Goal: Task Accomplishment & Management: Manage account settings

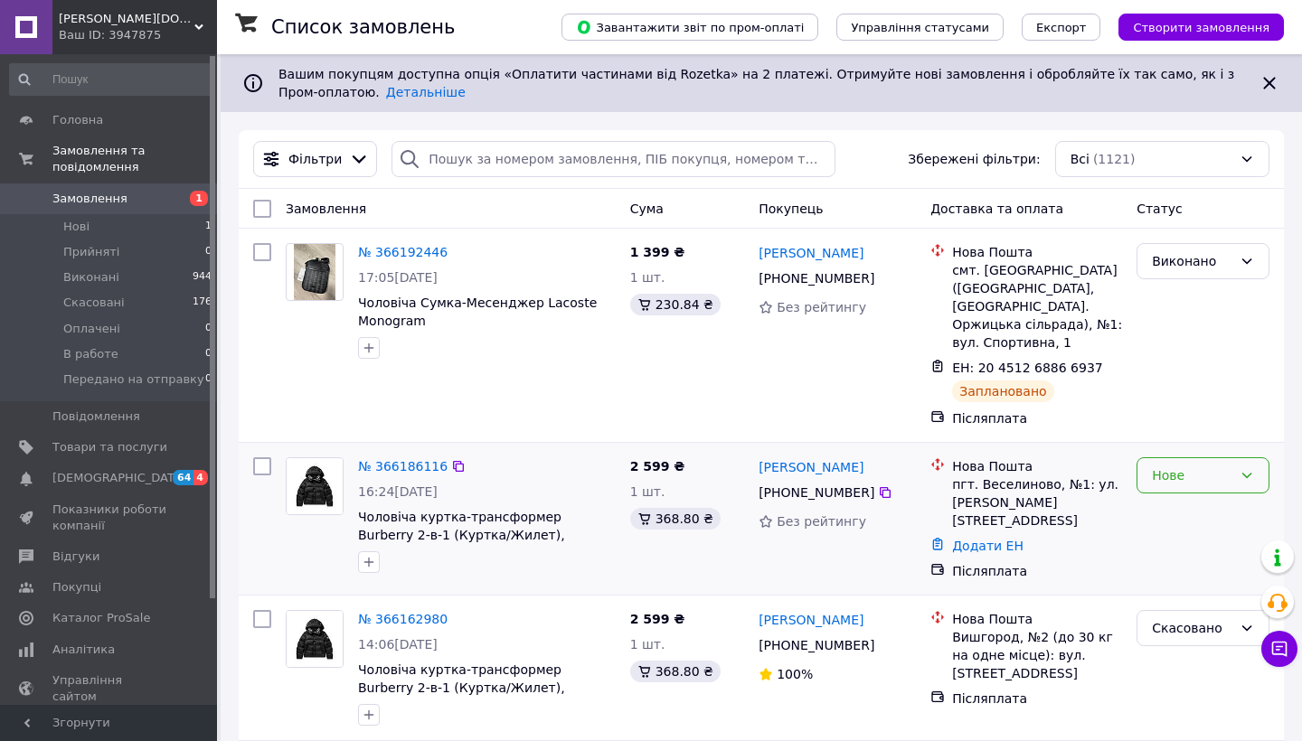
click at [1160, 465] on div "Нове" at bounding box center [1191, 475] width 80 height 20
click at [1159, 499] on li "Прийнято" at bounding box center [1202, 496] width 131 height 33
click at [124, 523] on span "Показники роботи компанії" at bounding box center [109, 518] width 115 height 33
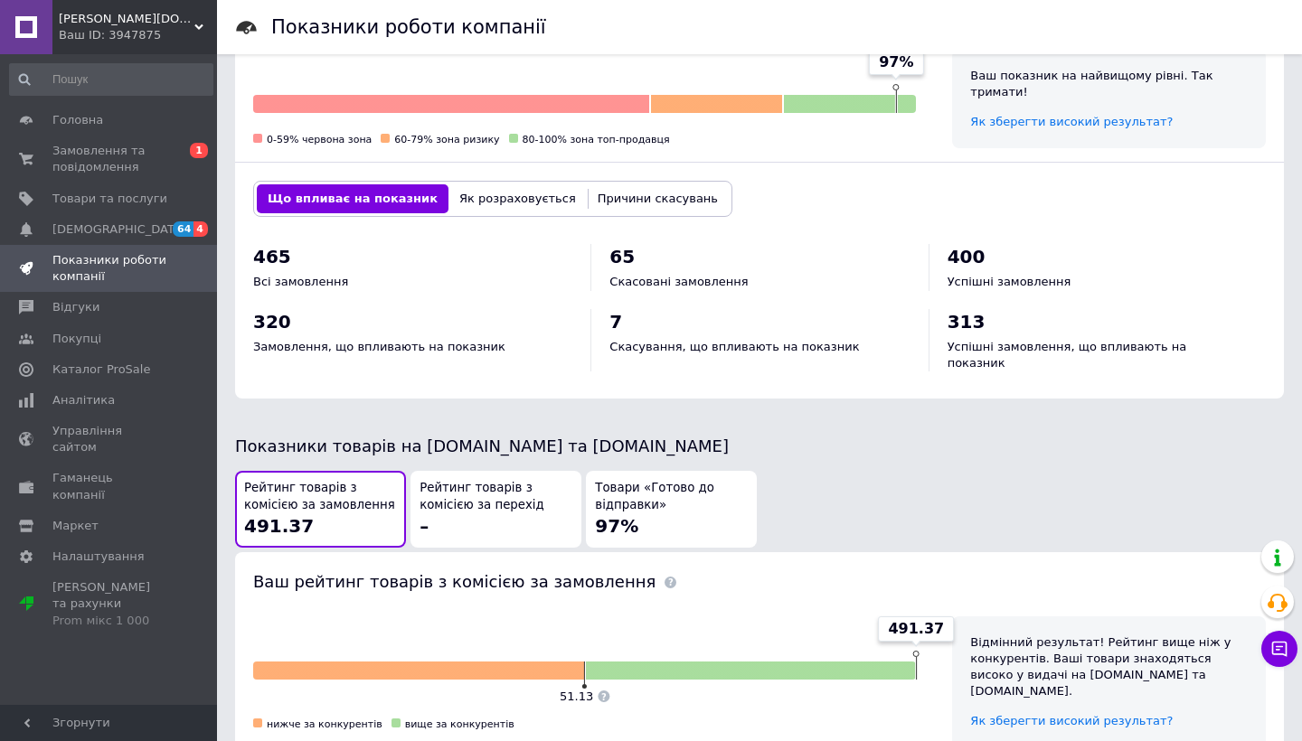
scroll to position [617, 0]
click at [116, 302] on span "Відгуки" at bounding box center [109, 307] width 115 height 16
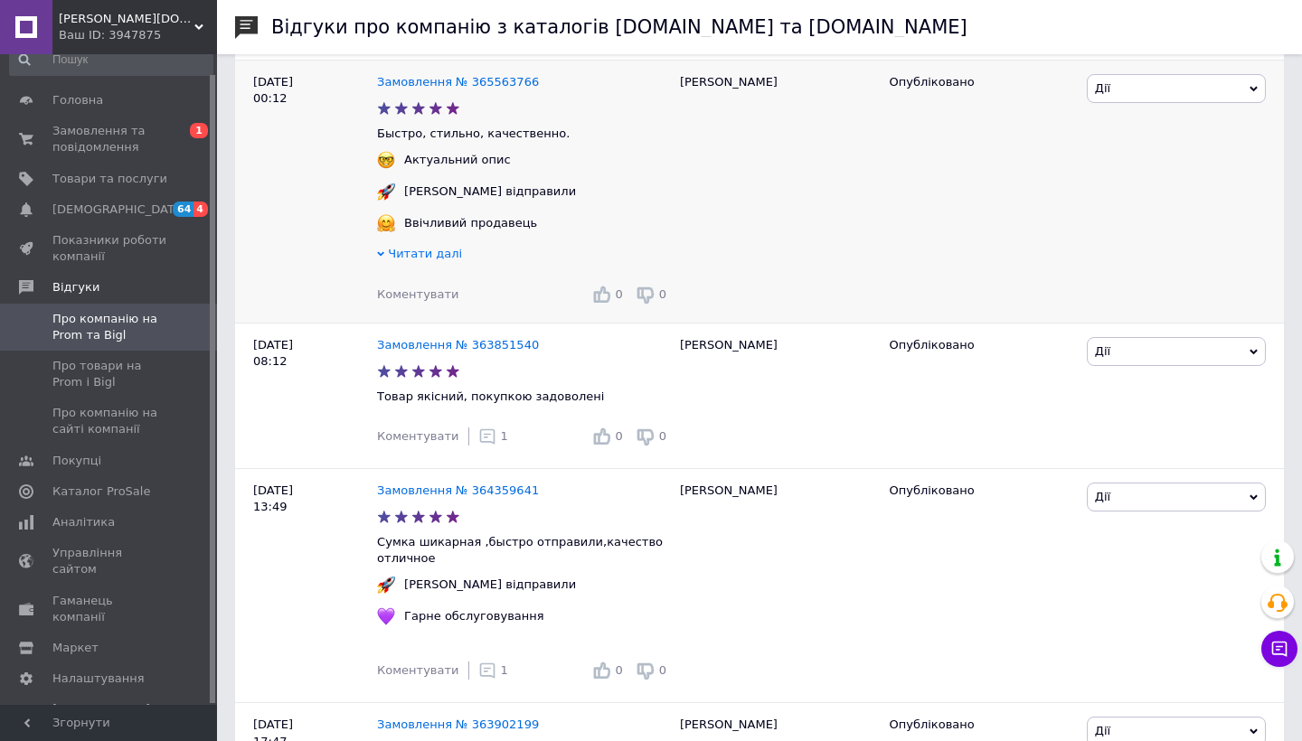
scroll to position [329, 0]
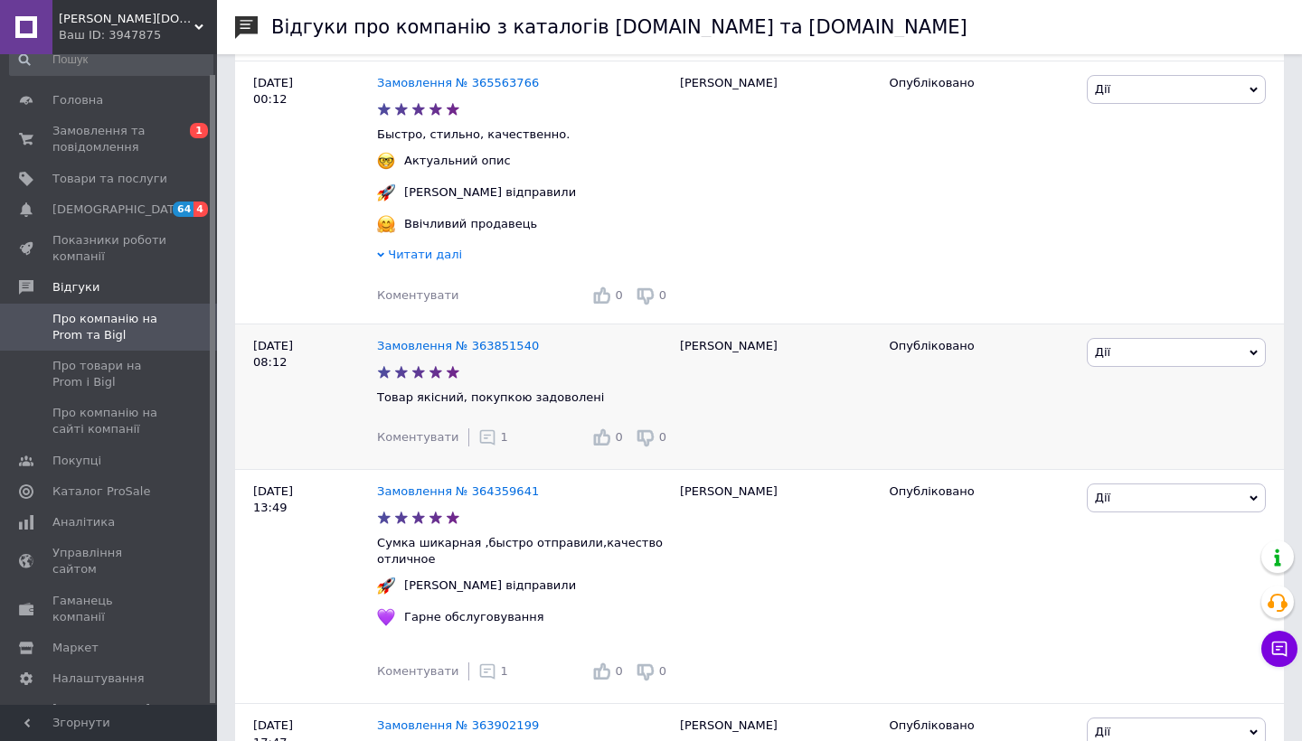
click at [478, 435] on icon at bounding box center [487, 437] width 18 height 18
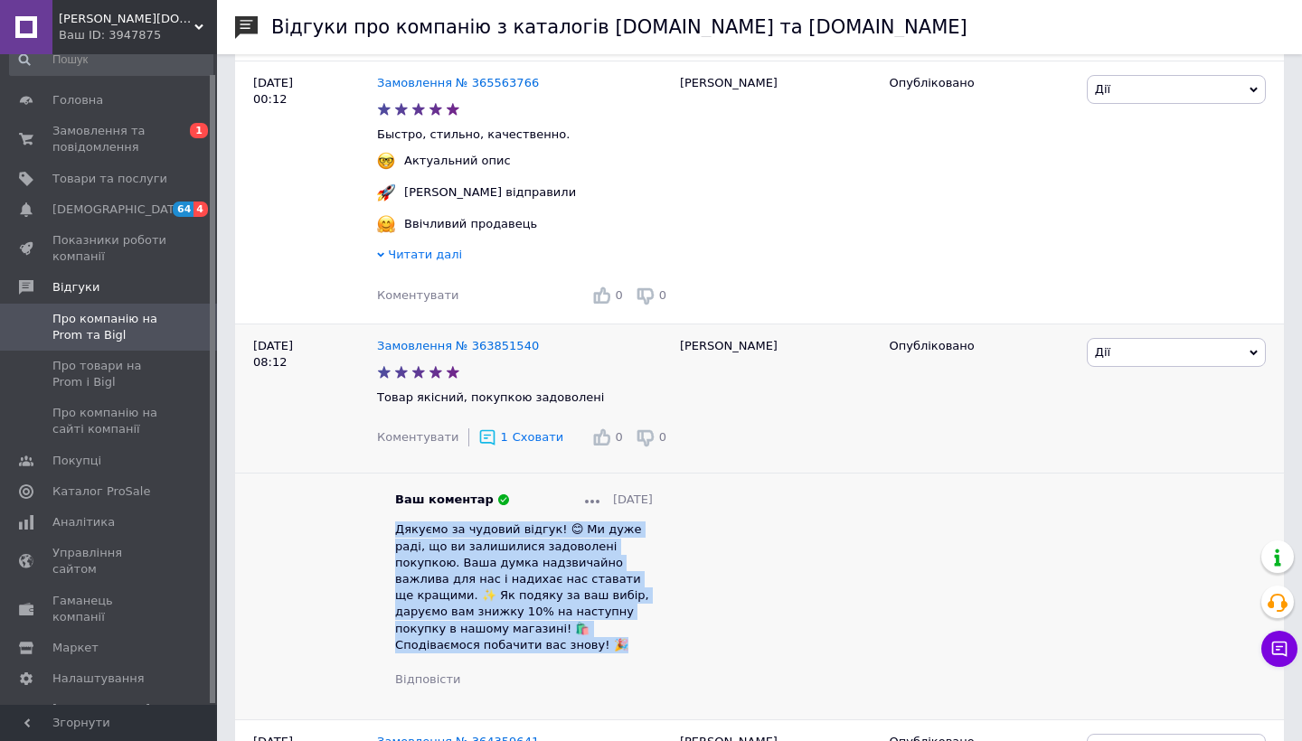
drag, startPoint x: 373, startPoint y: 528, endPoint x: 694, endPoint y: 595, distance: 327.8
click at [653, 595] on div "Дякуємо за чудовий відгук! 😊 Ми дуже раді, що ви залишилися задоволені покупкою…" at bounding box center [524, 588] width 258 height 132
copy span "Дякуємо за чудовий відгук! 😊 Ми дуже раді, що ви залишилися задоволені покупкою…"
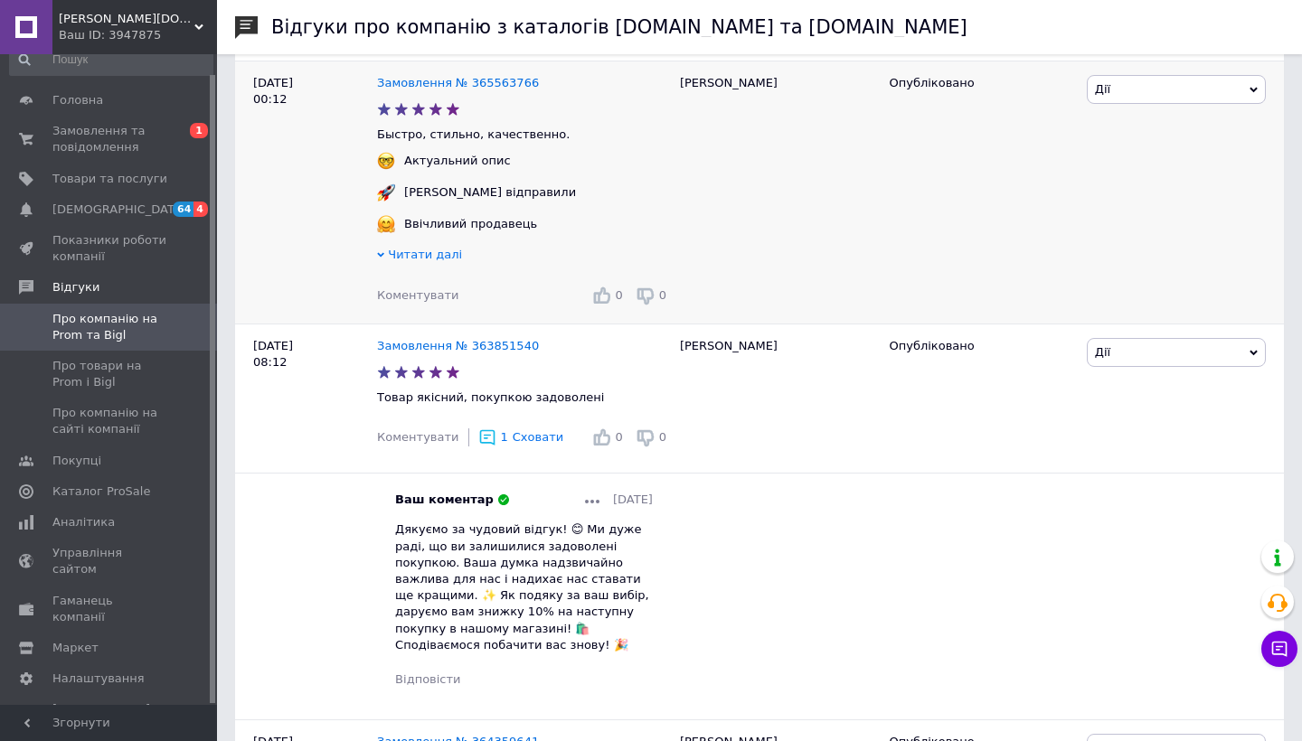
click at [390, 306] on div "Коментувати 0 0" at bounding box center [524, 295] width 294 height 29
click at [390, 302] on span "Коментувати" at bounding box center [417, 295] width 81 height 14
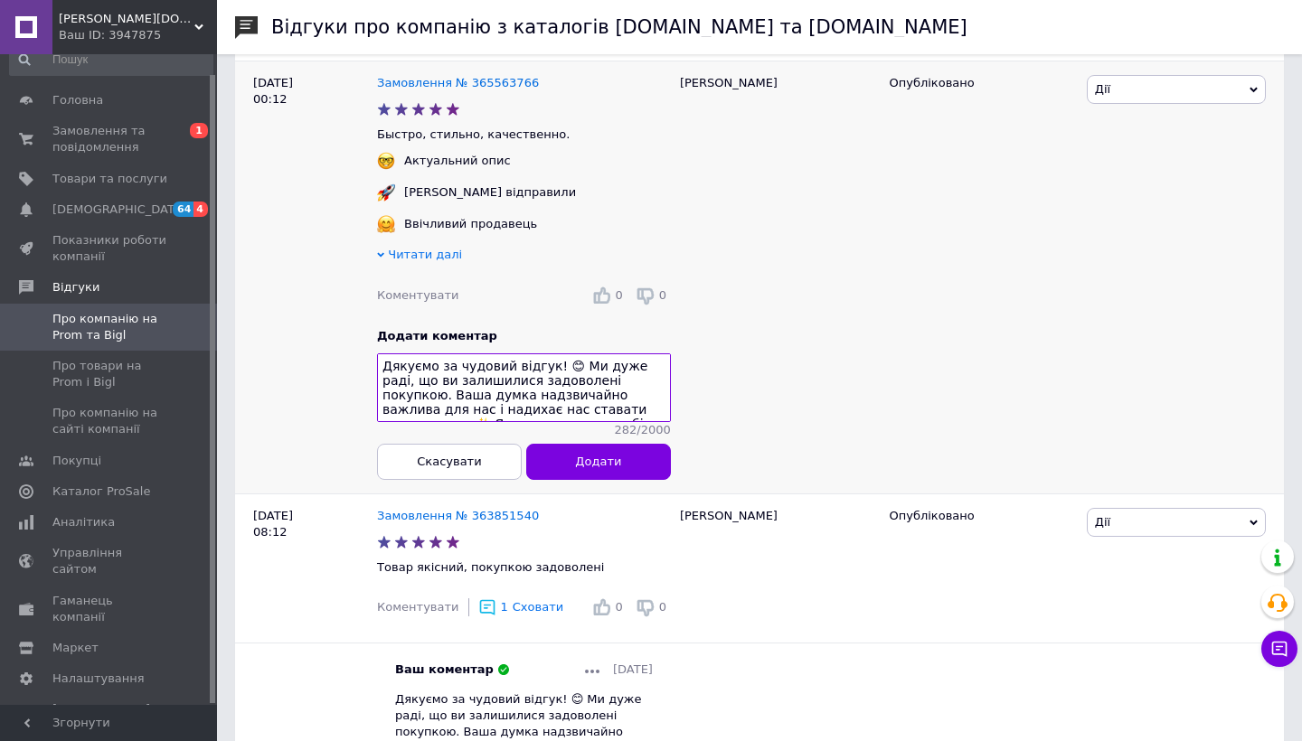
scroll to position [11, 0]
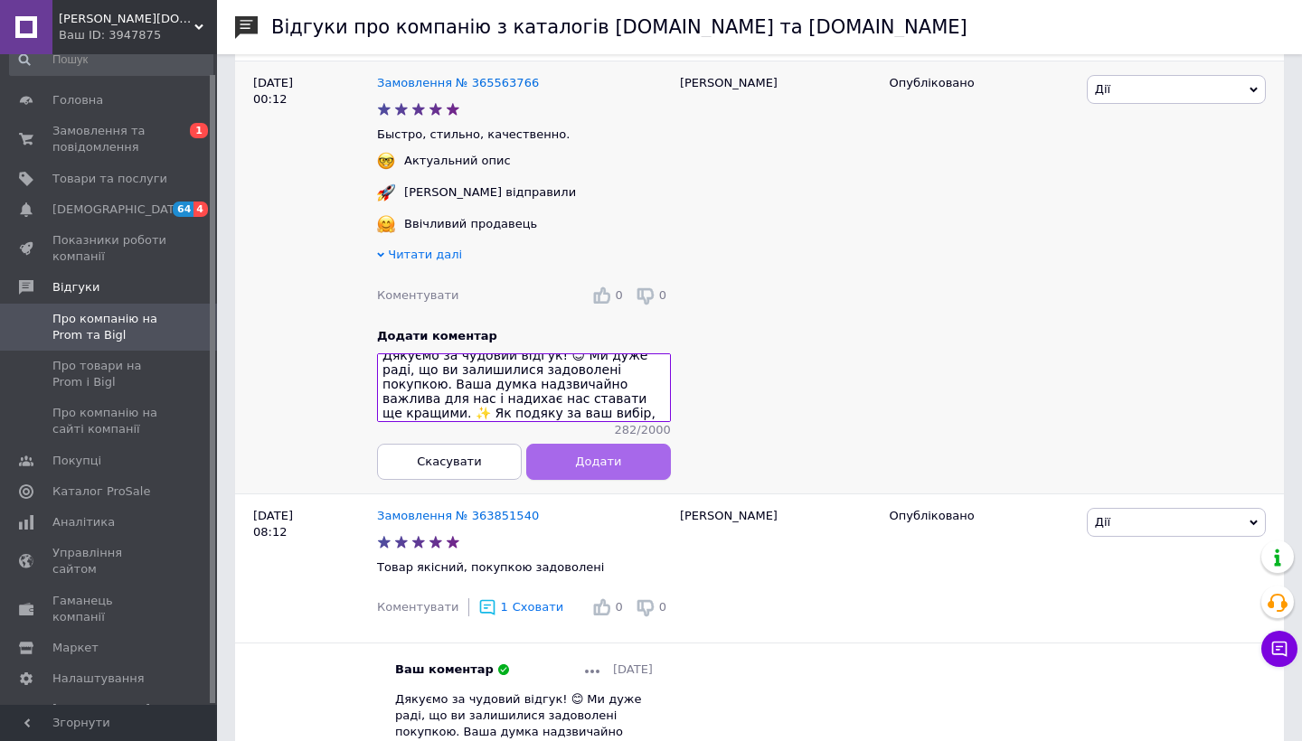
type textarea "Дякуємо за чудовий відгук! 😊 Ми дуже раді, що ви залишилися задоволені покупкою…"
click at [628, 458] on button "Додати" at bounding box center [598, 462] width 145 height 36
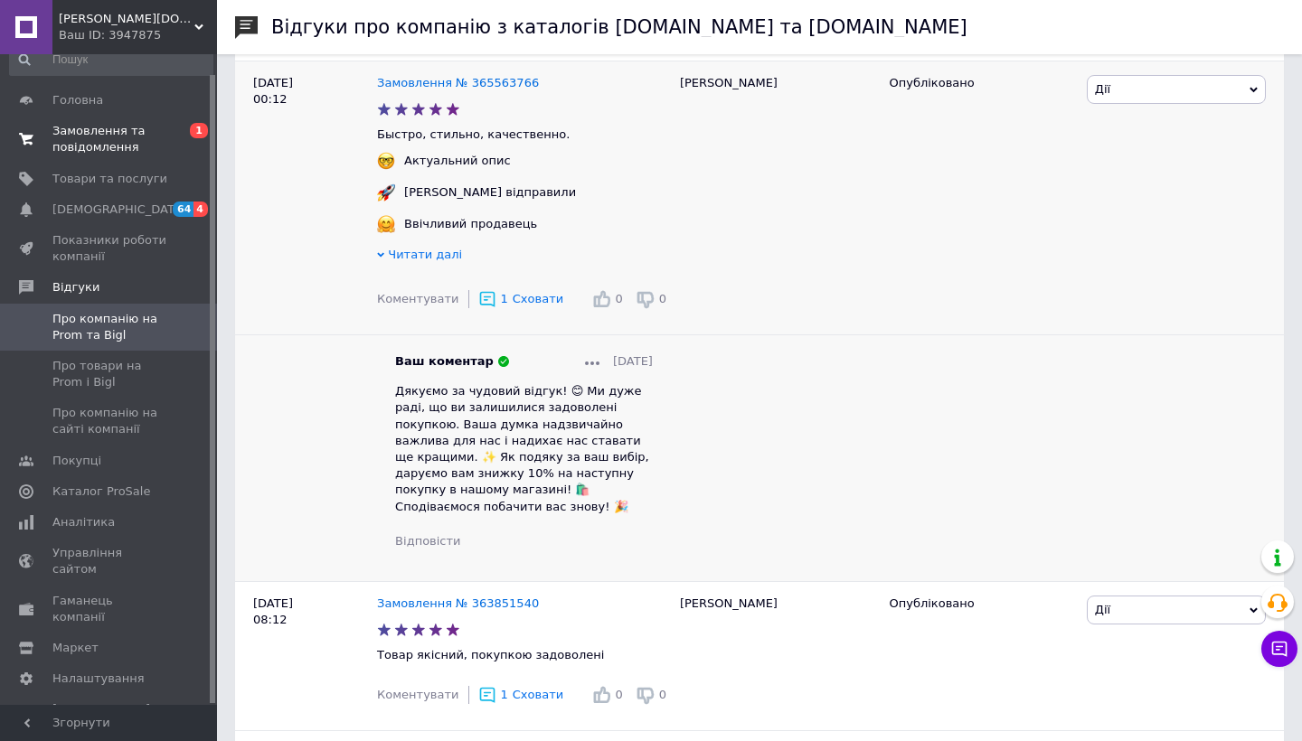
click at [130, 148] on span "Замовлення та повідомлення" at bounding box center [109, 139] width 115 height 33
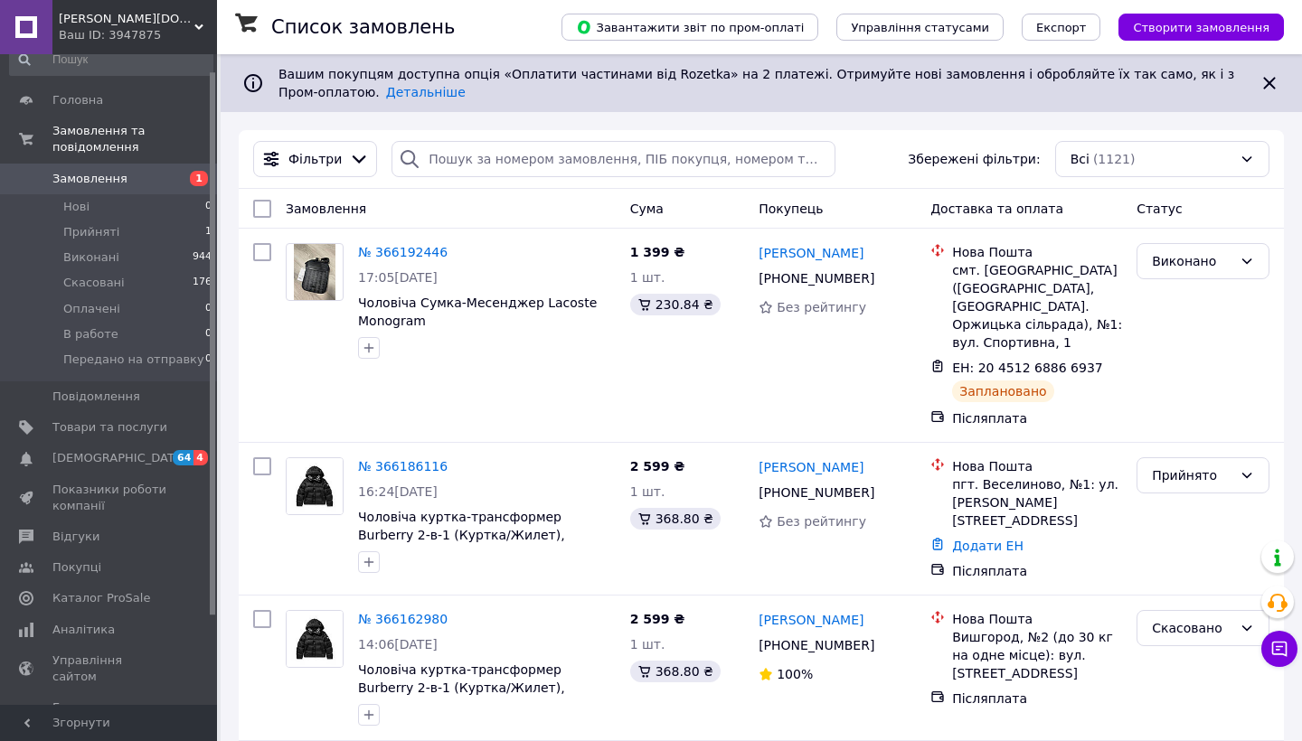
click at [1292, 653] on button "Чат з покупцем" at bounding box center [1279, 649] width 36 height 36
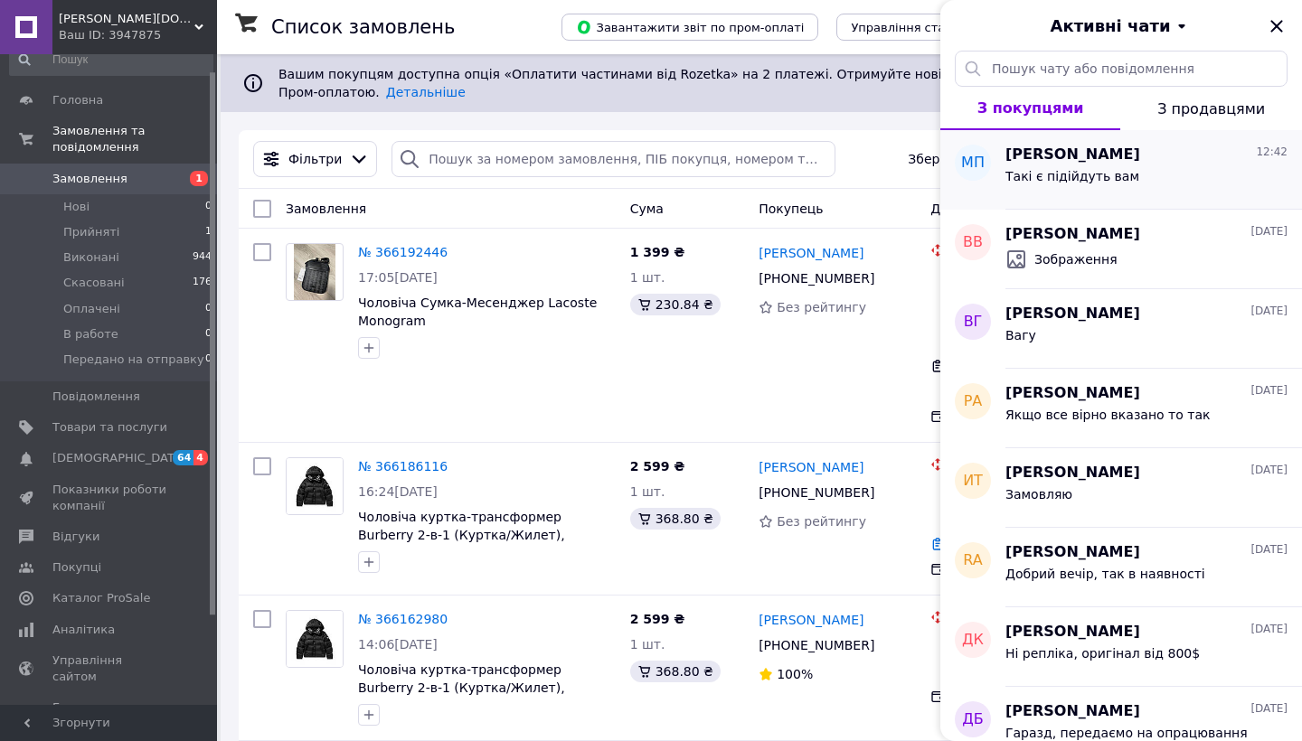
click at [1198, 165] on div "Такі є підійдуть вам" at bounding box center [1146, 179] width 282 height 29
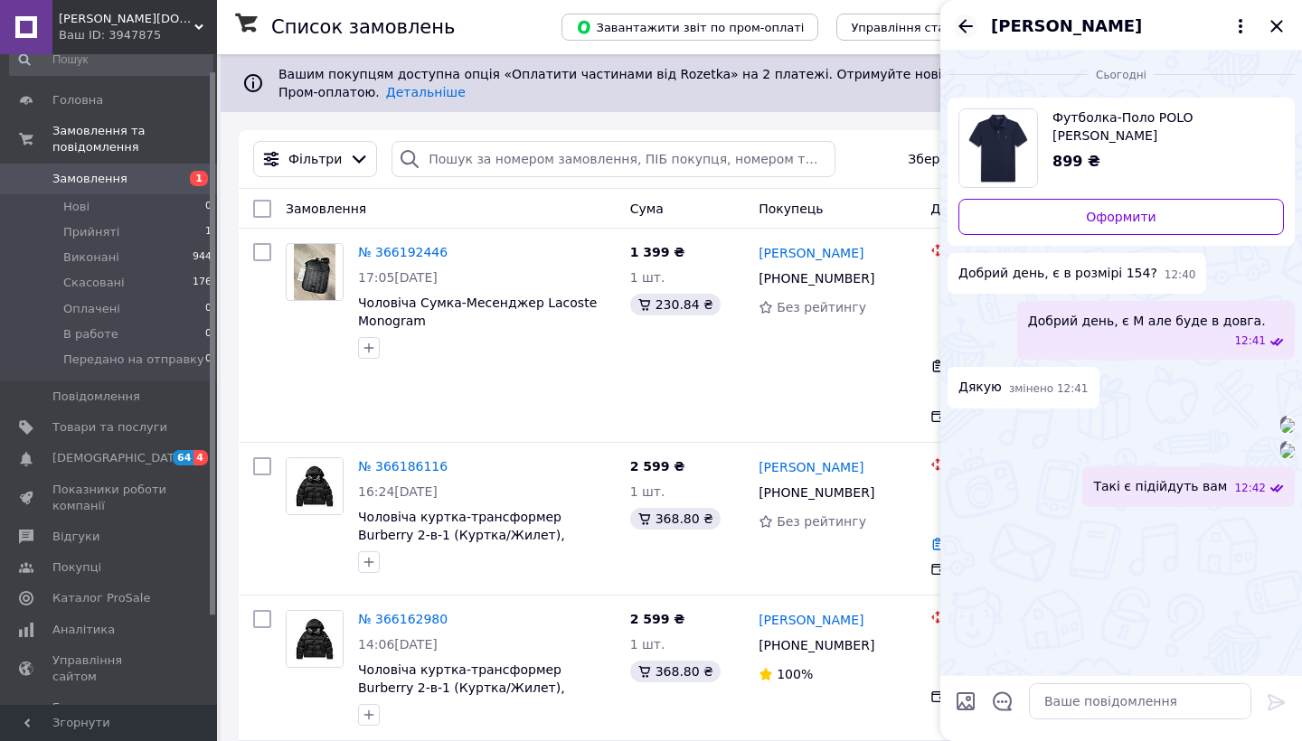
click at [973, 31] on icon "Назад" at bounding box center [965, 26] width 22 height 22
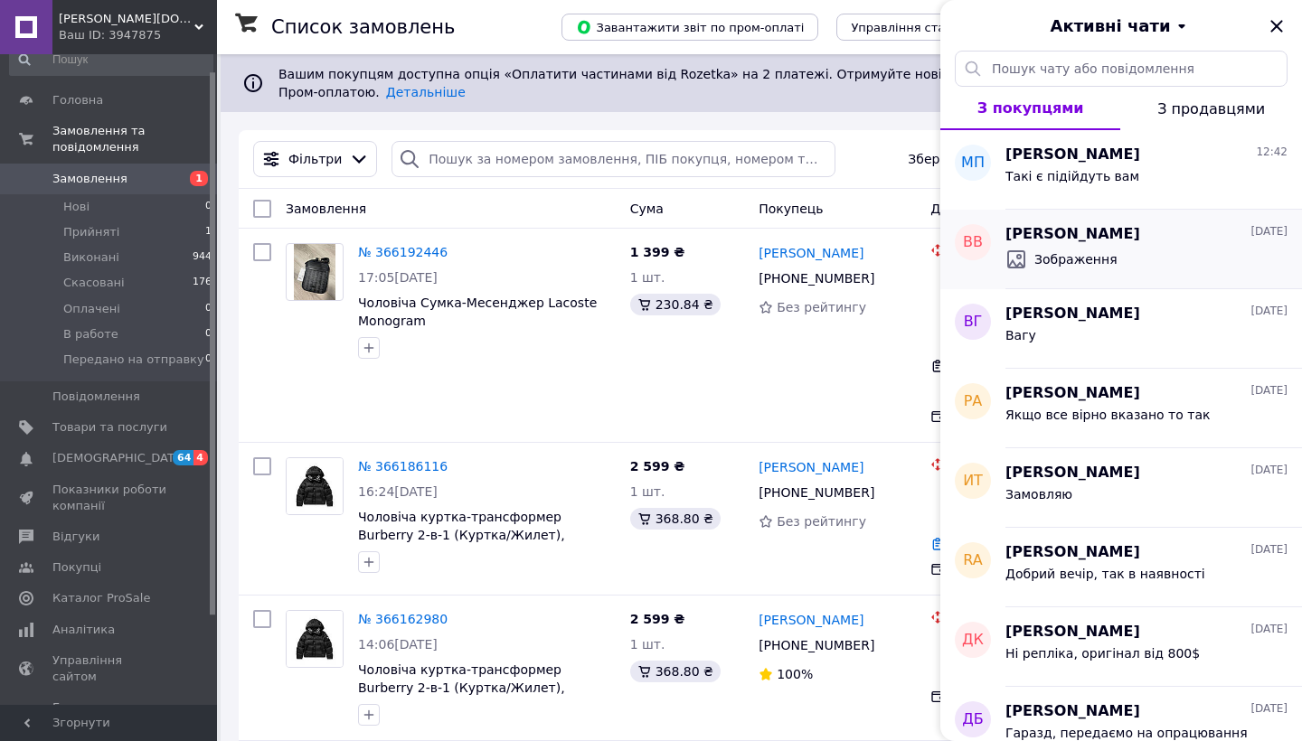
click at [1100, 256] on span "Зображення" at bounding box center [1075, 259] width 83 height 18
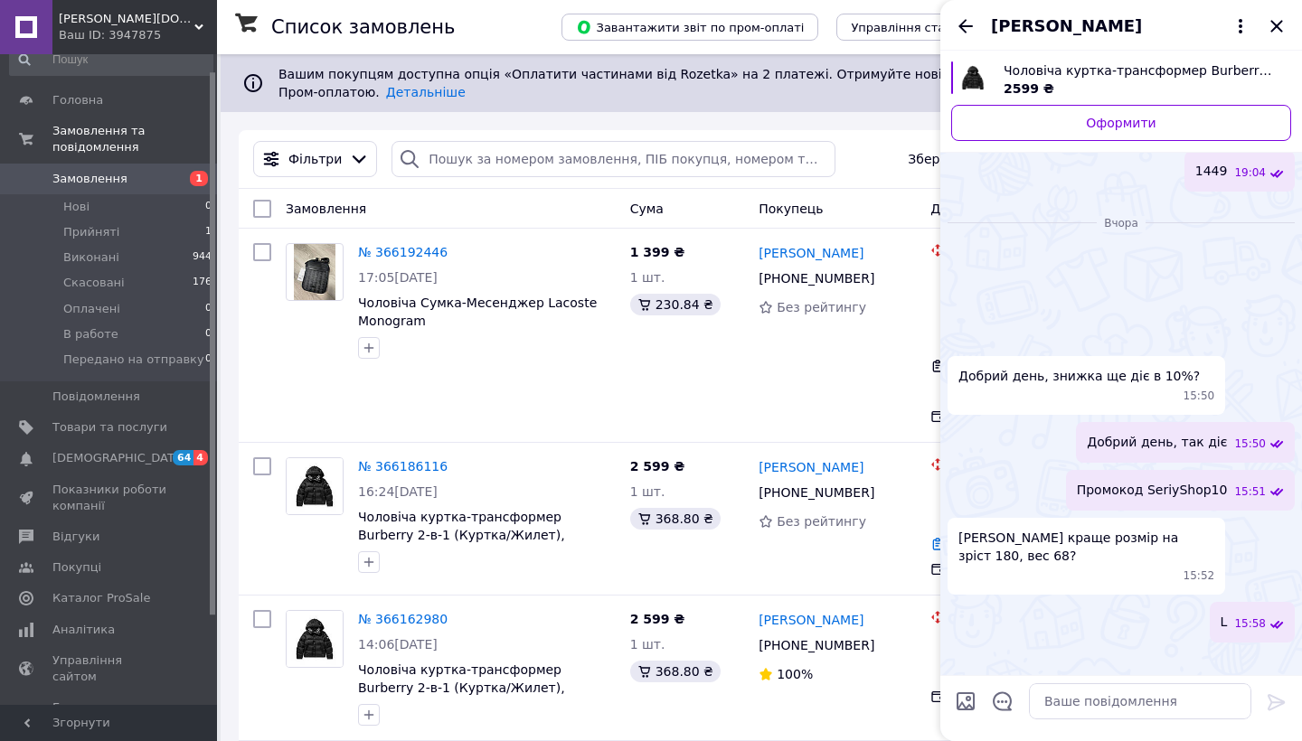
scroll to position [1548, 0]
click at [1282, 37] on div "[PERSON_NAME]" at bounding box center [1121, 25] width 362 height 51
click at [1282, 34] on icon "Закрити" at bounding box center [1276, 26] width 22 height 22
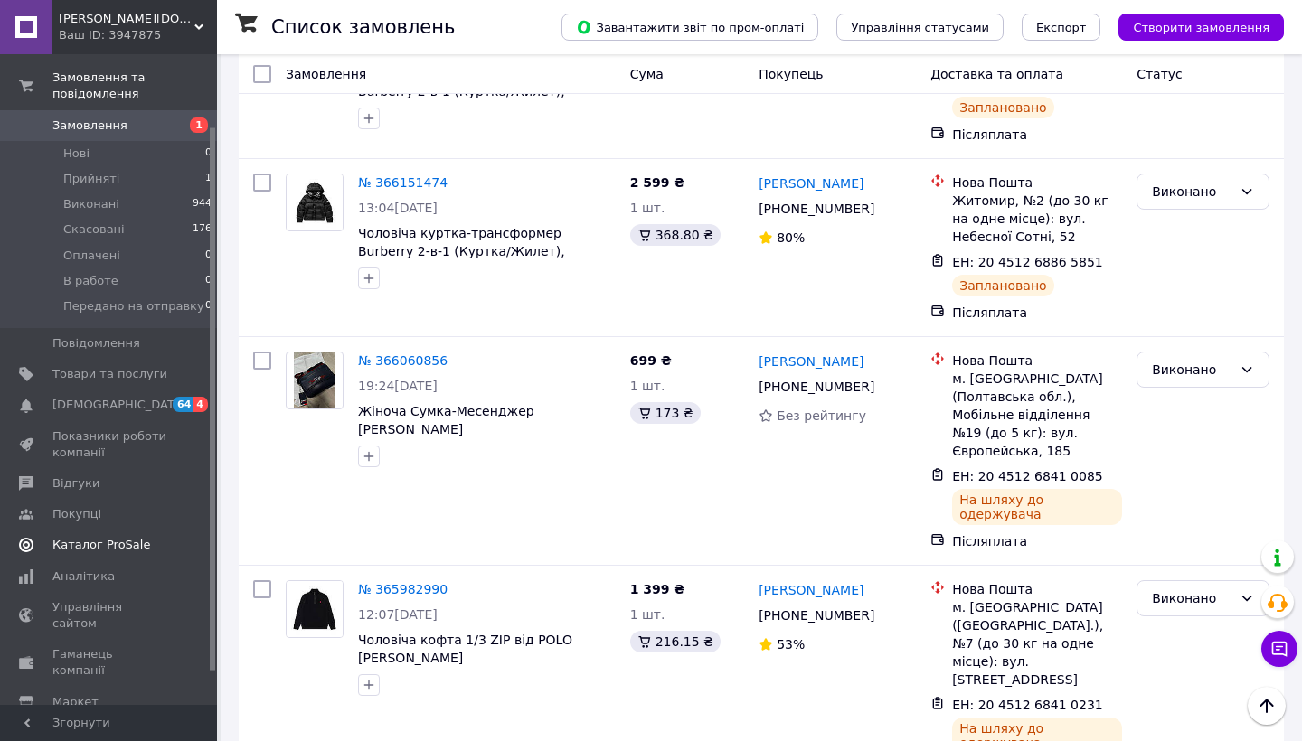
scroll to position [88, 0]
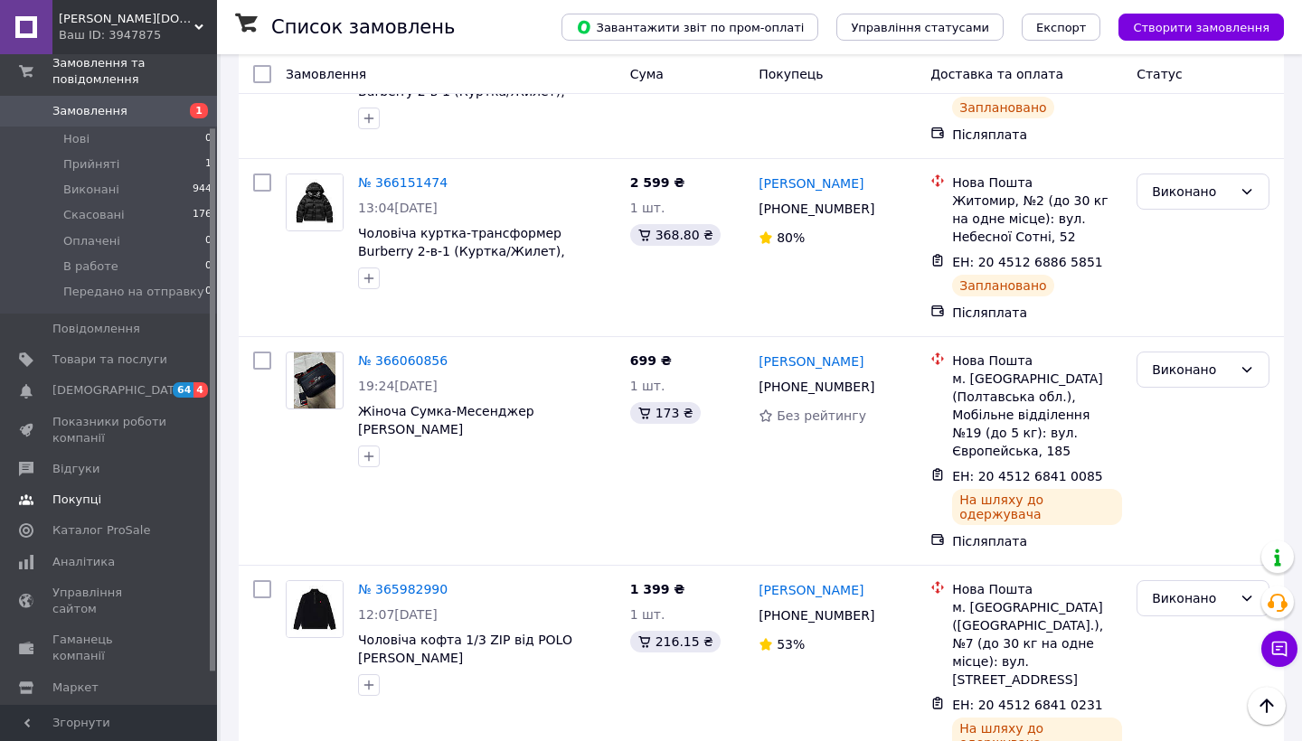
click at [112, 488] on link "Покупці" at bounding box center [111, 499] width 222 height 31
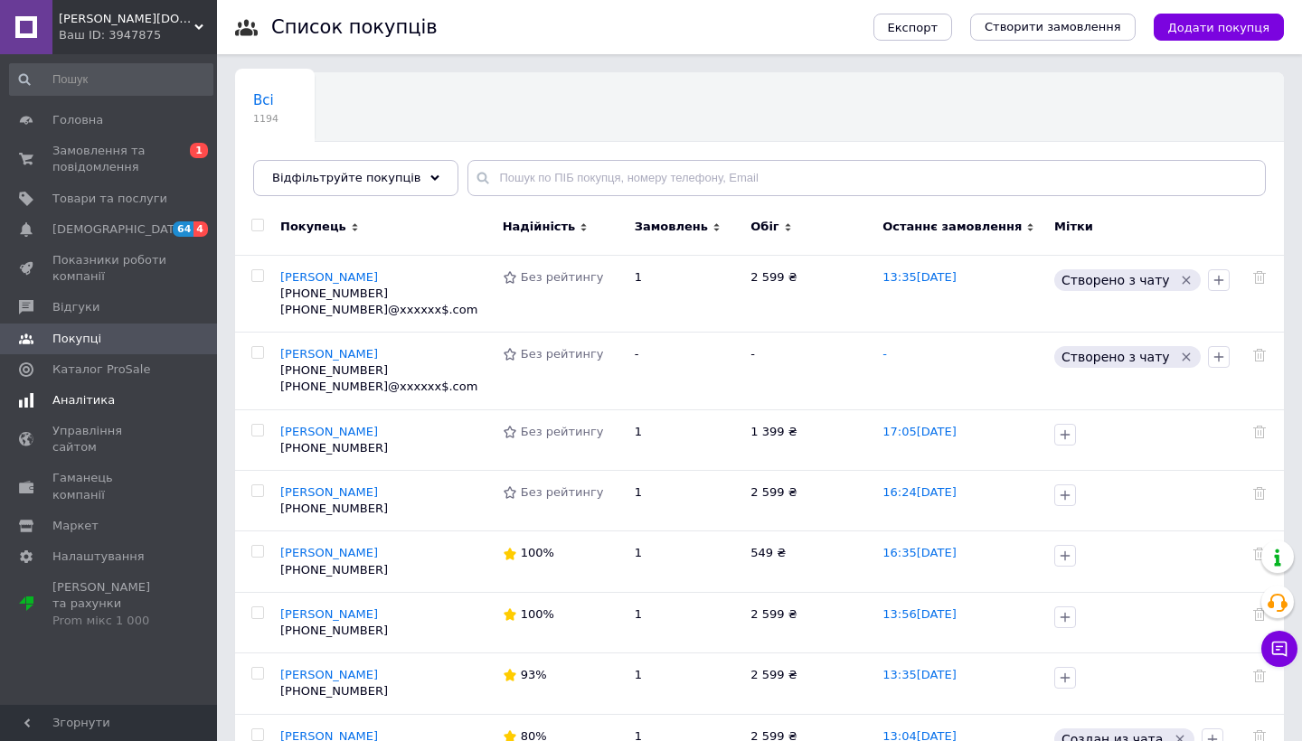
click at [125, 395] on span "Аналітика" at bounding box center [109, 400] width 115 height 16
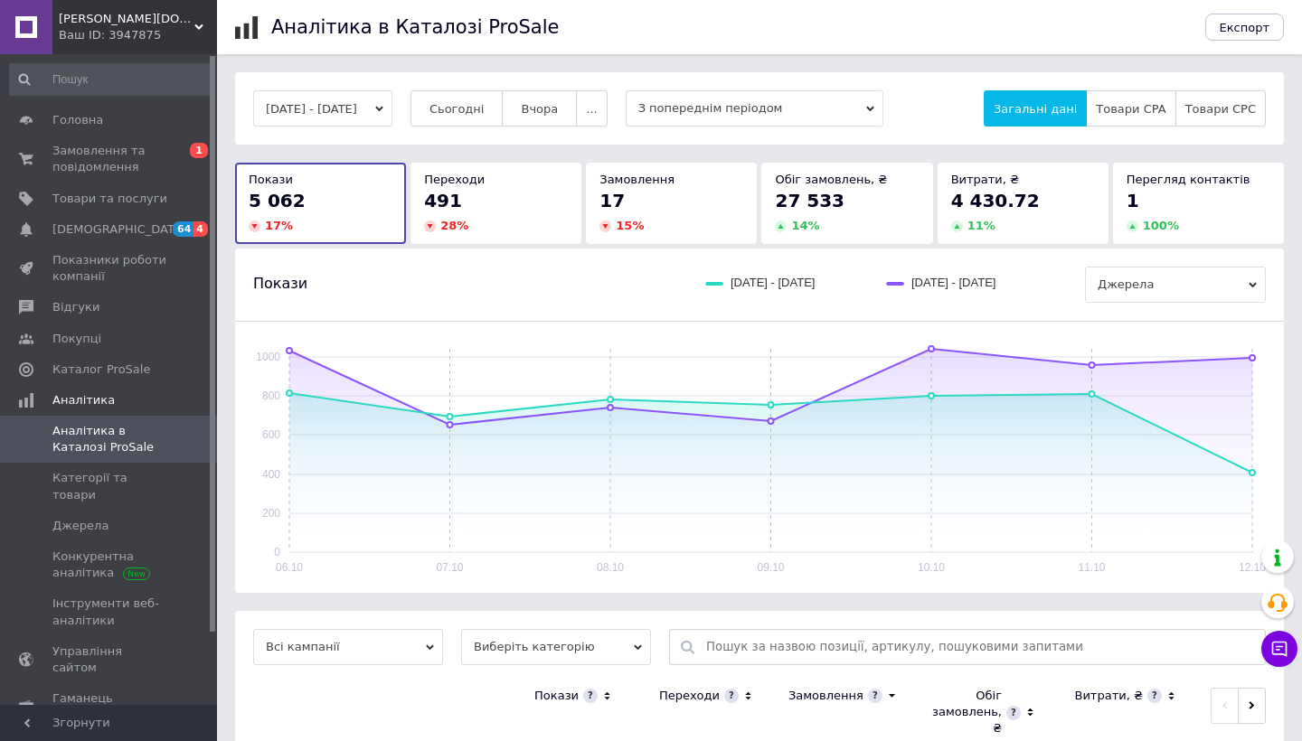
click at [680, 225] on div "15 %" at bounding box center [671, 226] width 144 height 16
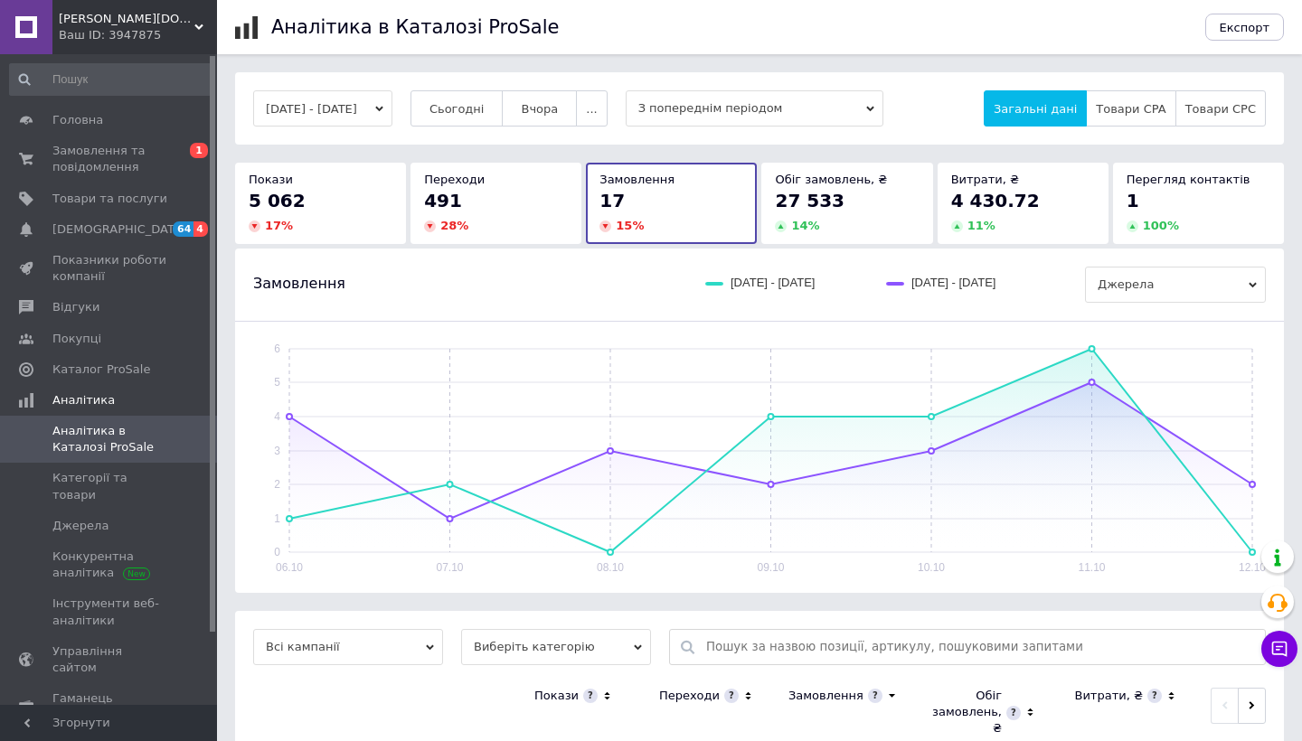
click at [832, 230] on div "14 %" at bounding box center [847, 226] width 144 height 16
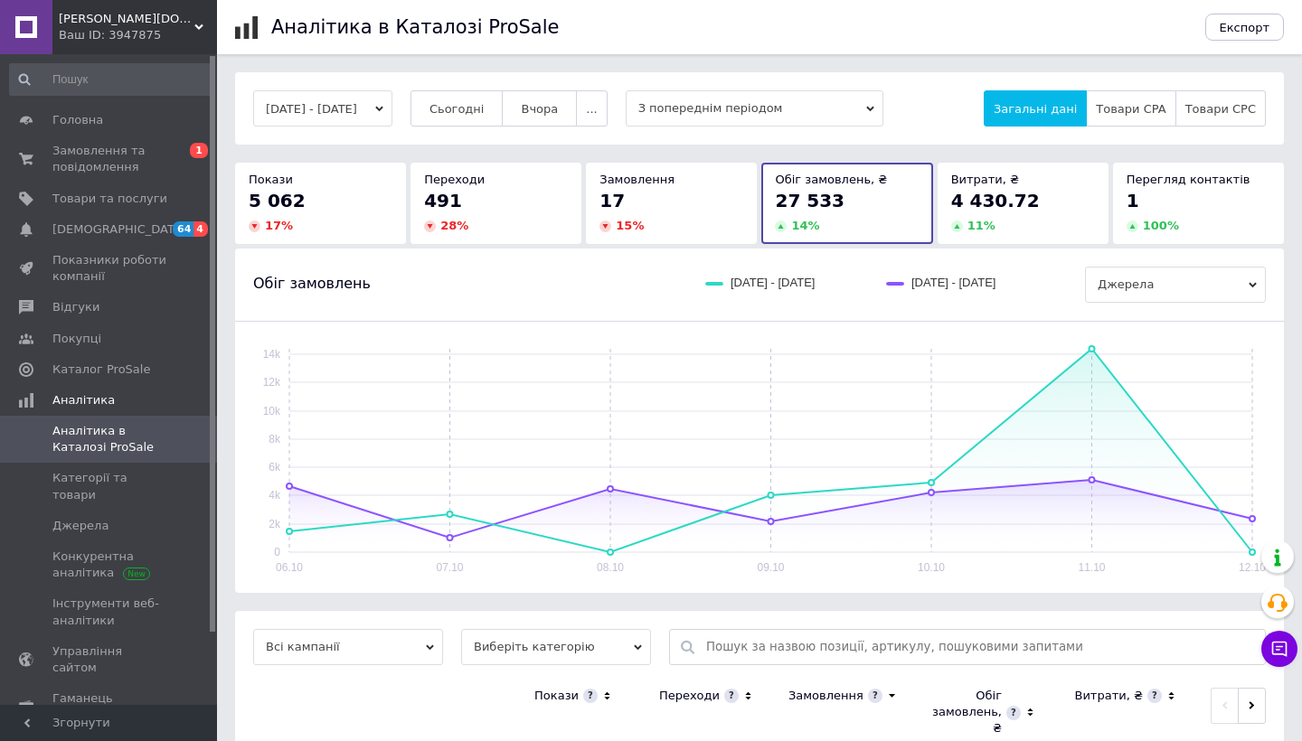
click at [630, 217] on div "17 15 %" at bounding box center [671, 211] width 144 height 46
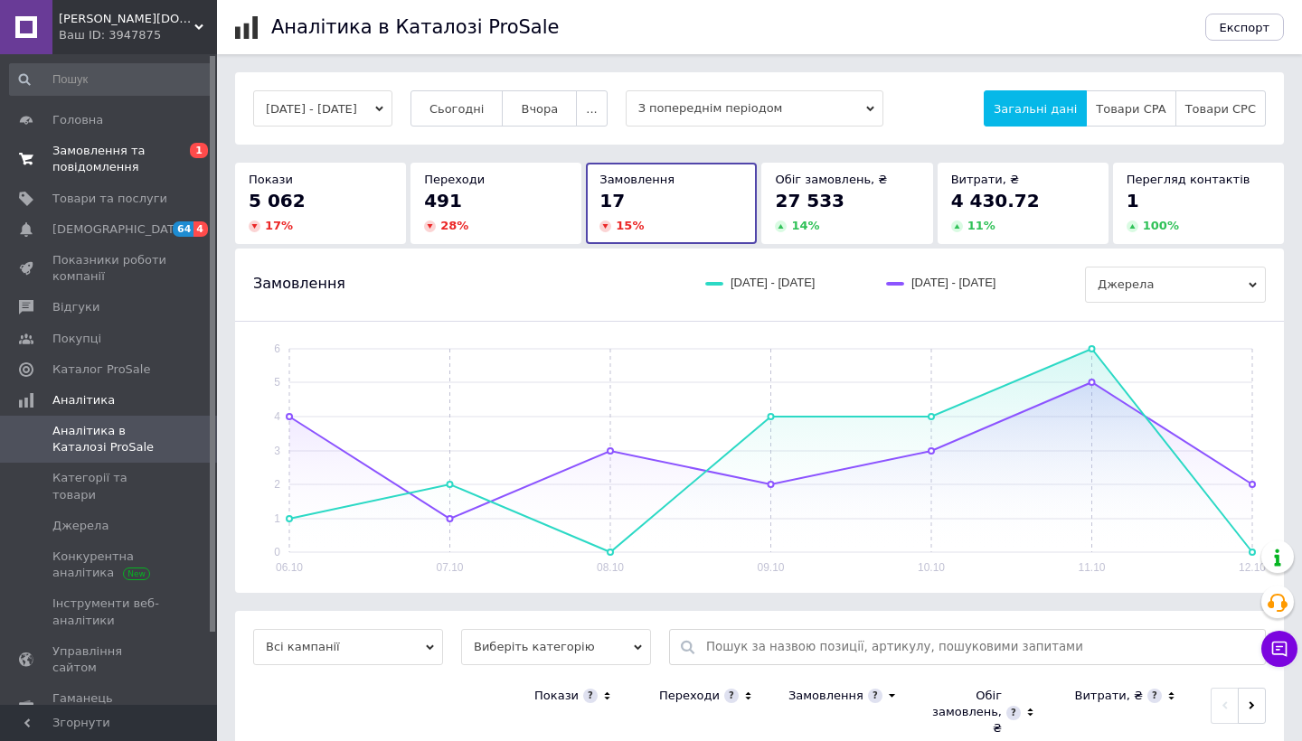
click at [117, 155] on span "Замовлення та повідомлення" at bounding box center [109, 159] width 115 height 33
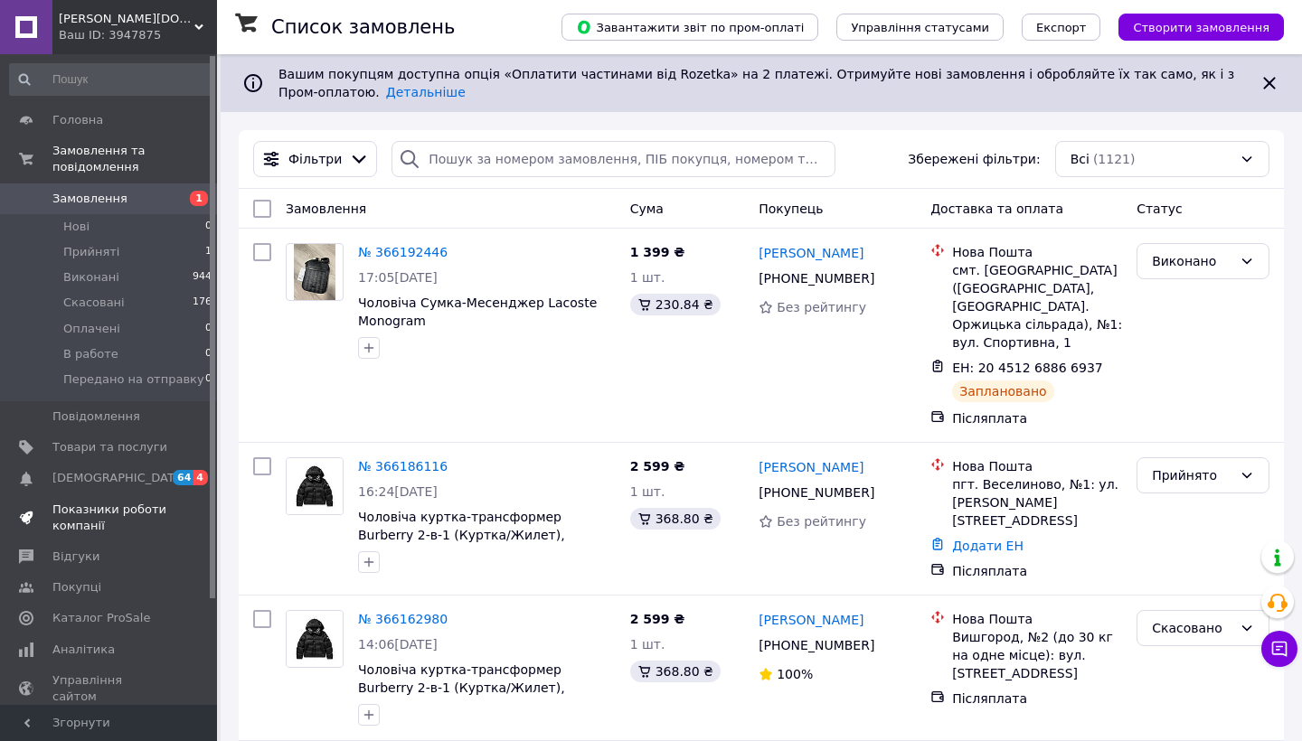
click at [103, 509] on span "Показники роботи компанії" at bounding box center [109, 518] width 115 height 33
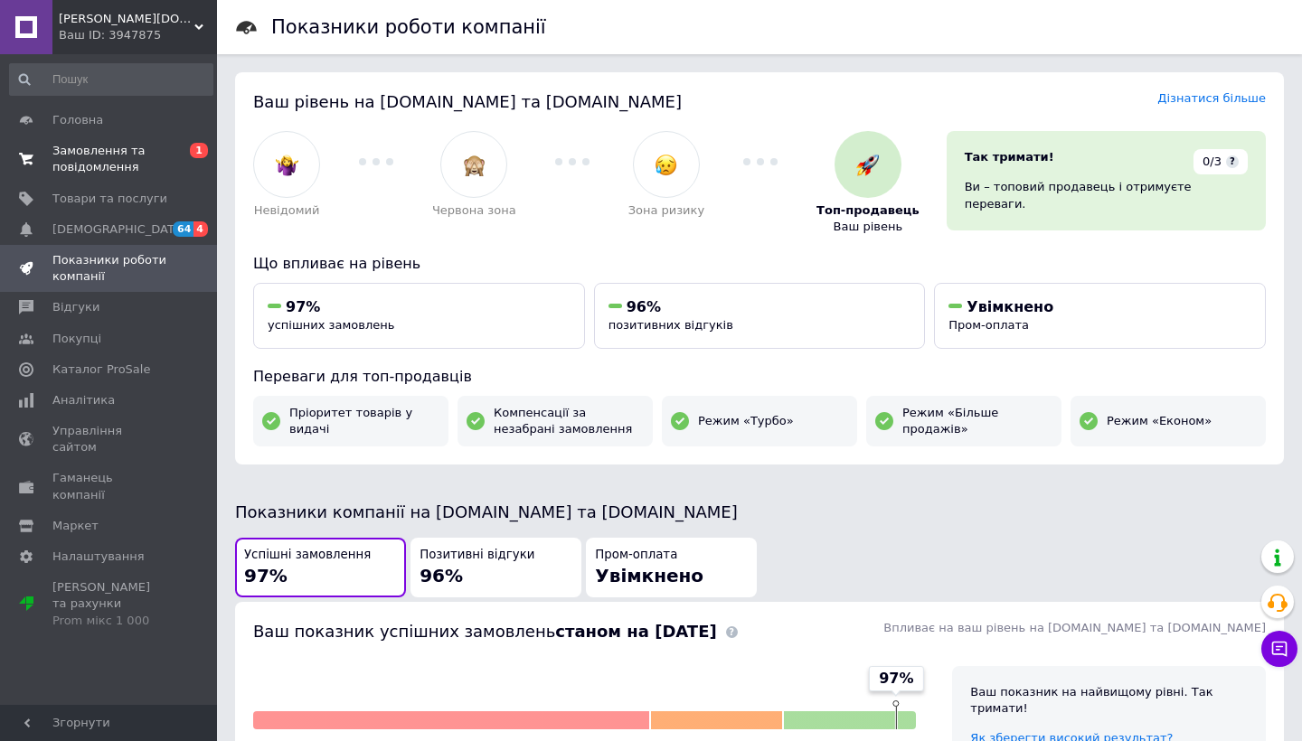
click at [180, 156] on span "0 1" at bounding box center [192, 159] width 50 height 33
